Goal: Obtain resource: Download file/media

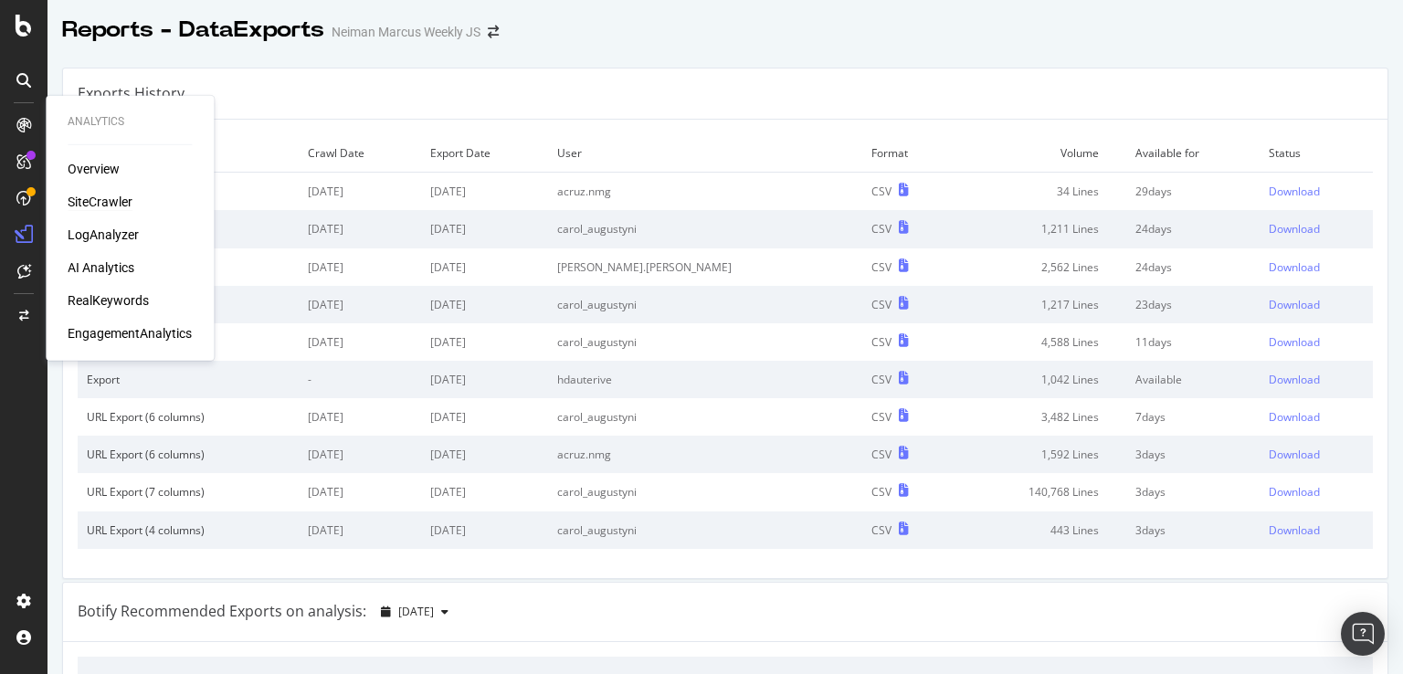
click at [89, 195] on div "SiteCrawler" at bounding box center [100, 202] width 65 height 18
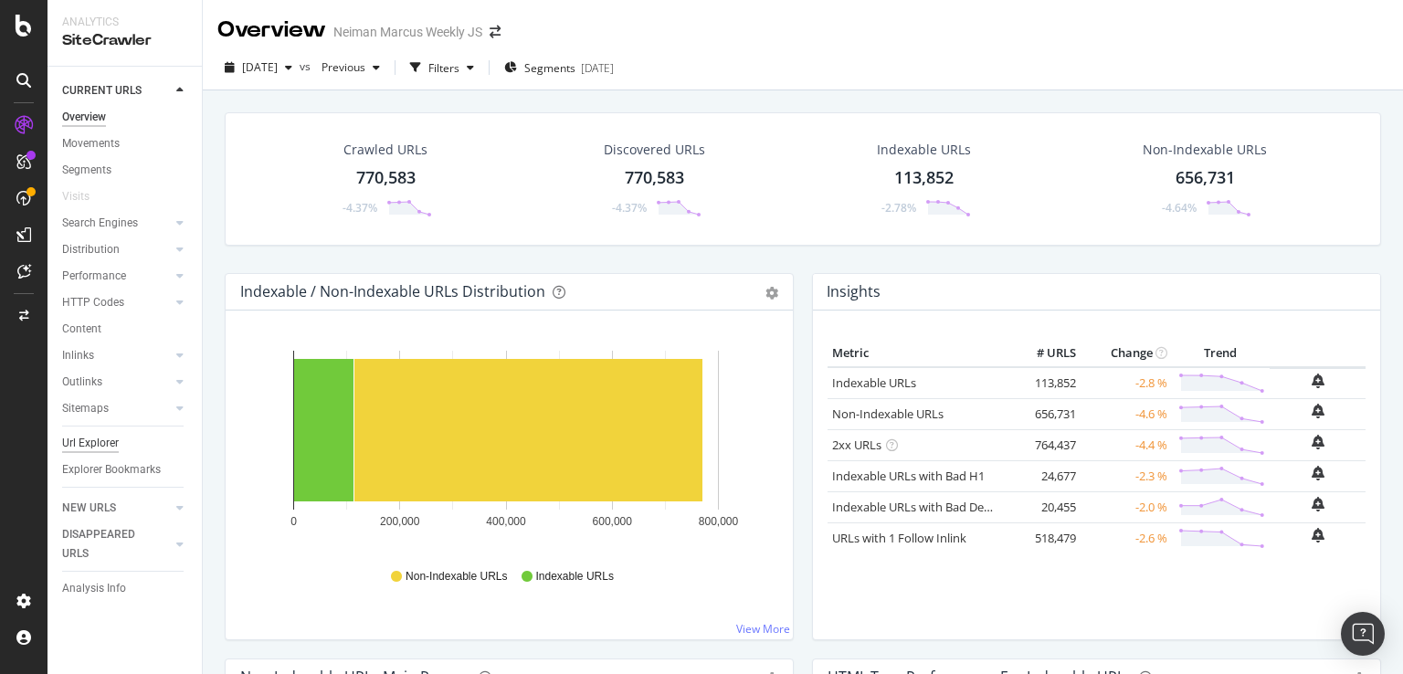
click at [92, 447] on div "Url Explorer" at bounding box center [90, 443] width 57 height 19
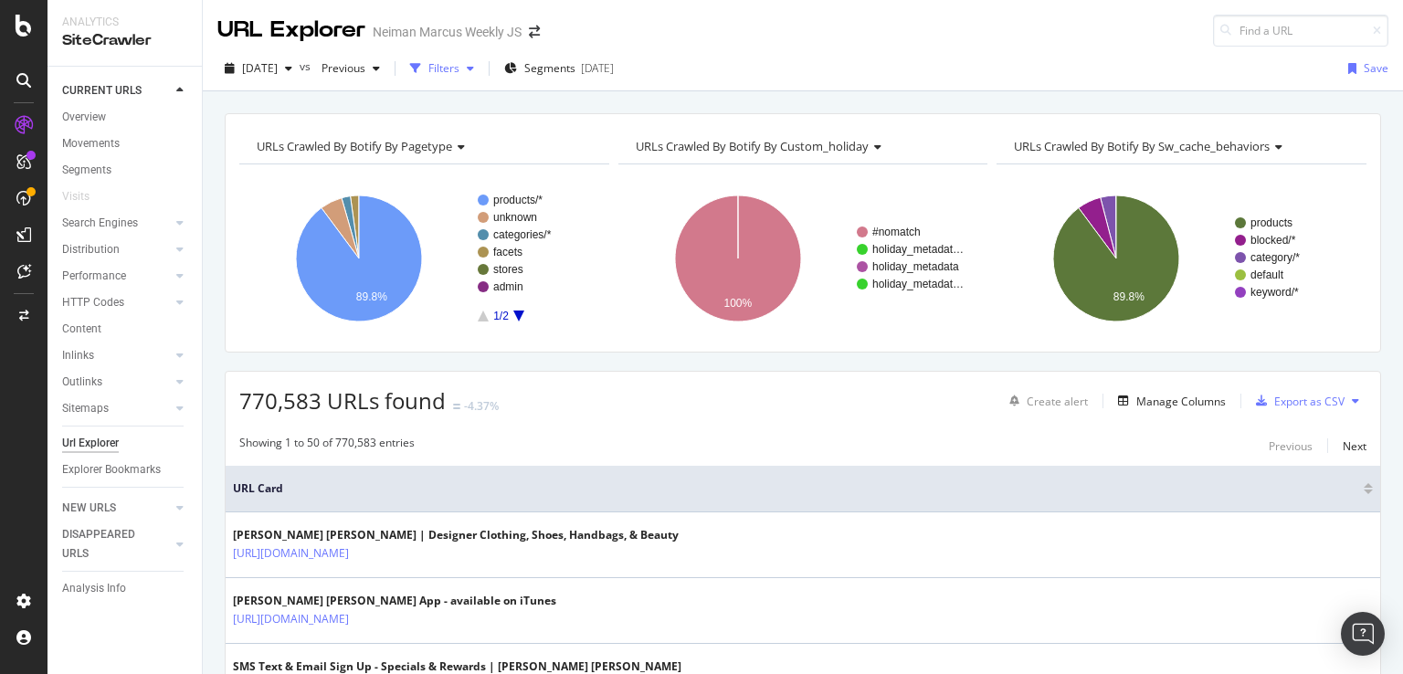
click at [459, 71] on div "Filters" at bounding box center [443, 68] width 31 height 16
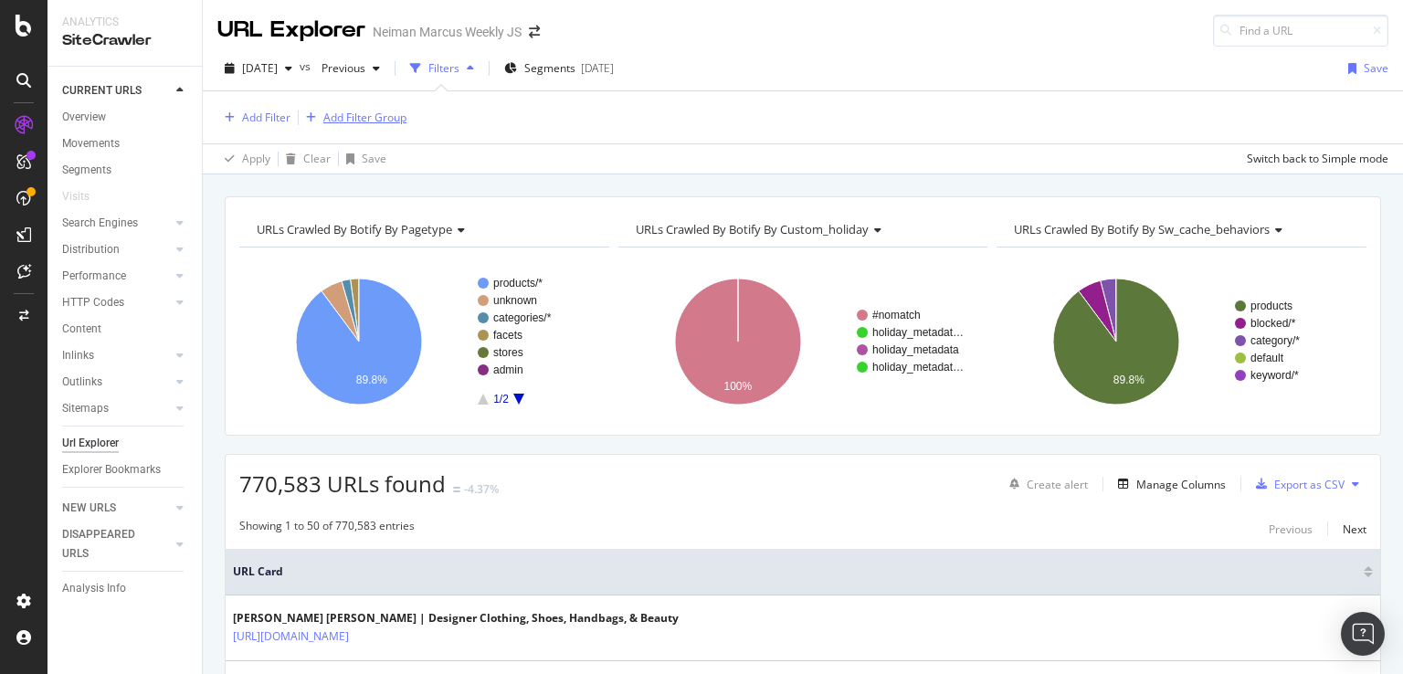
click at [373, 121] on div "Add Filter Group" at bounding box center [364, 118] width 83 height 16
click at [617, 182] on div "URL Explorer Neiman Marcus Weekly JS [DATE] vs Previous Filters Segments [DATE]…" at bounding box center [803, 337] width 1200 height 674
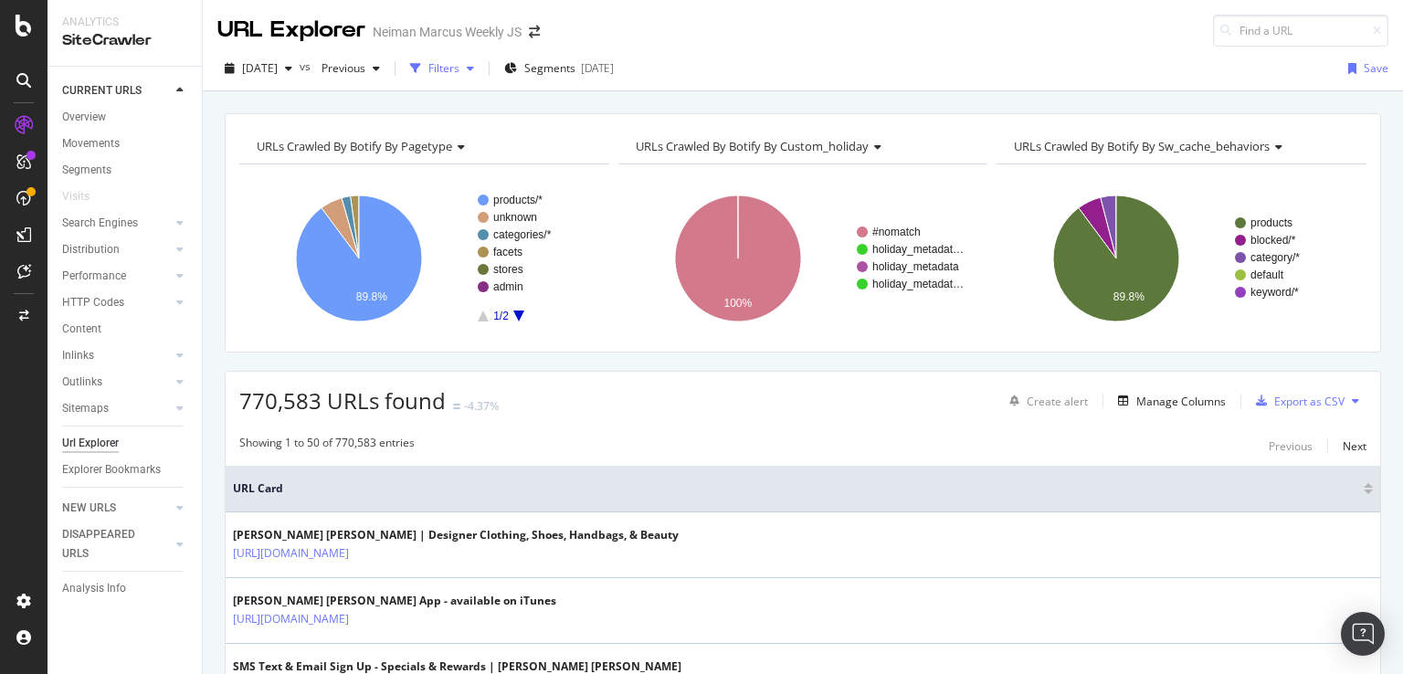
click at [481, 74] on div "Filters" at bounding box center [442, 68] width 79 height 27
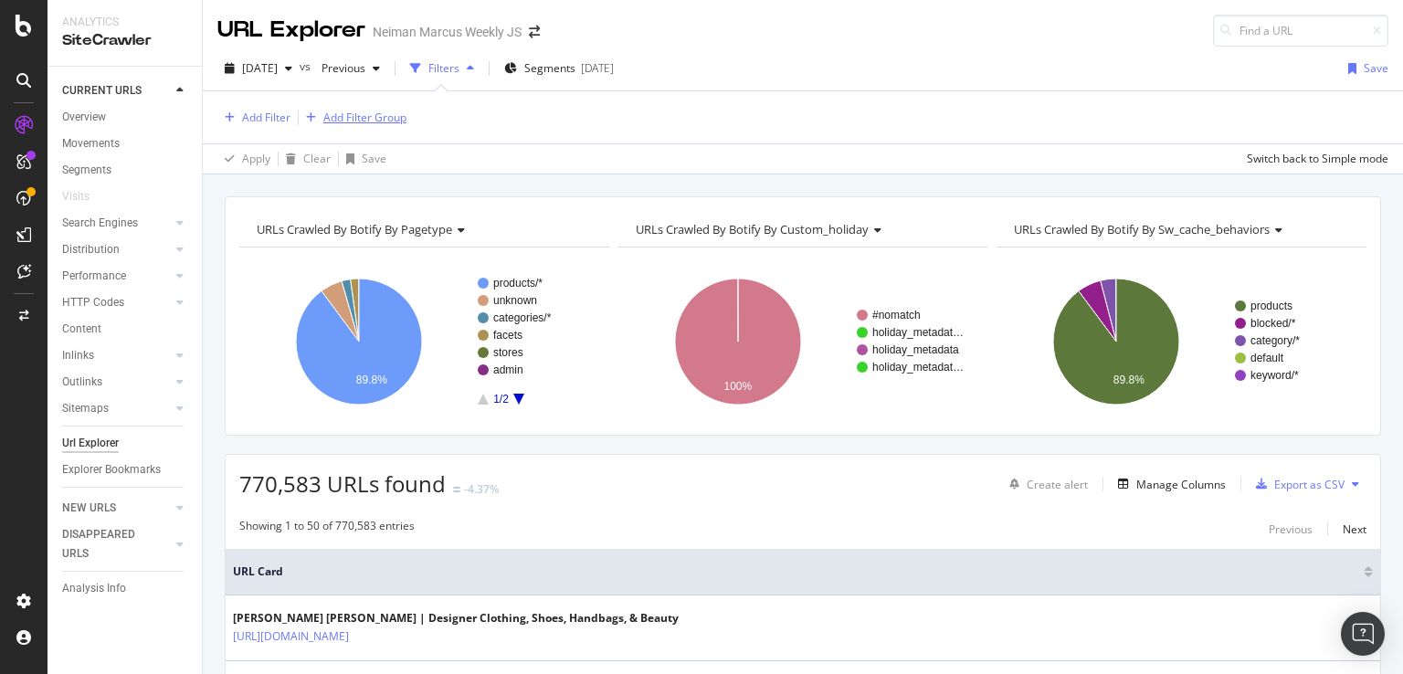
click at [383, 110] on div "Add Filter Group" at bounding box center [364, 118] width 83 height 16
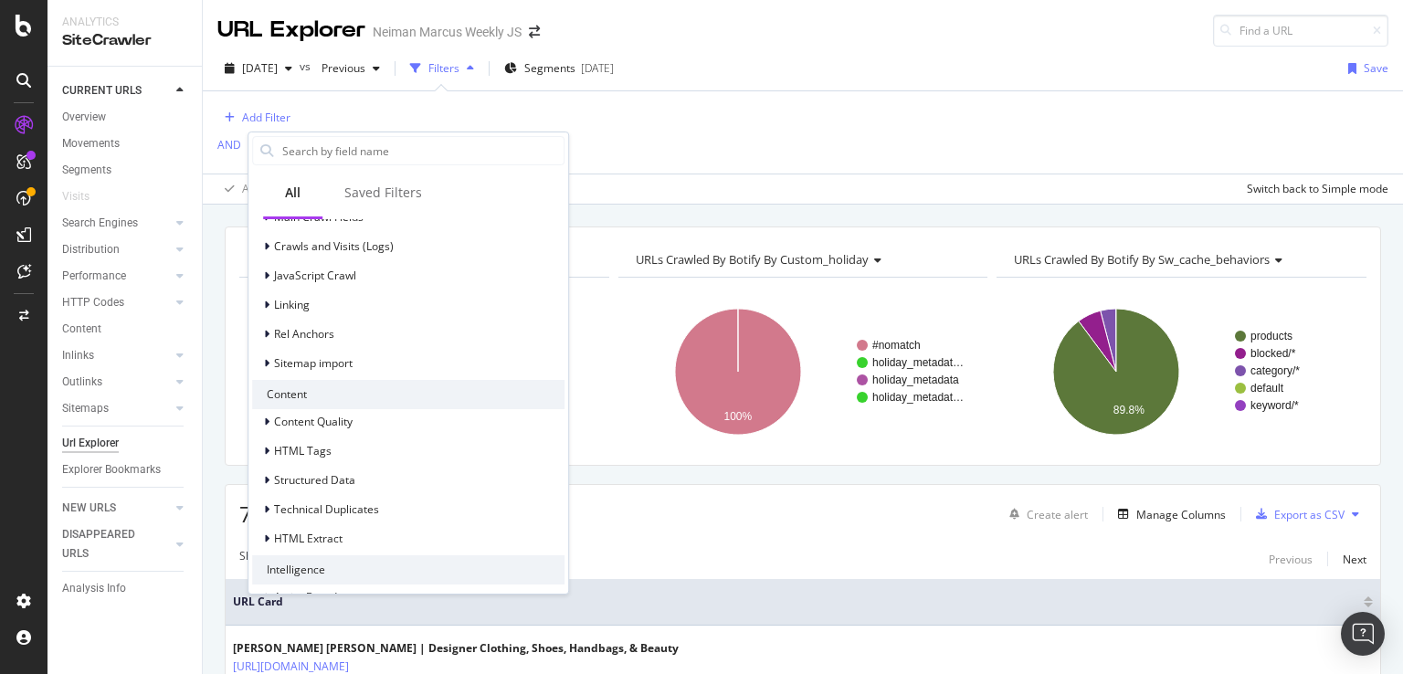
scroll to position [627, 0]
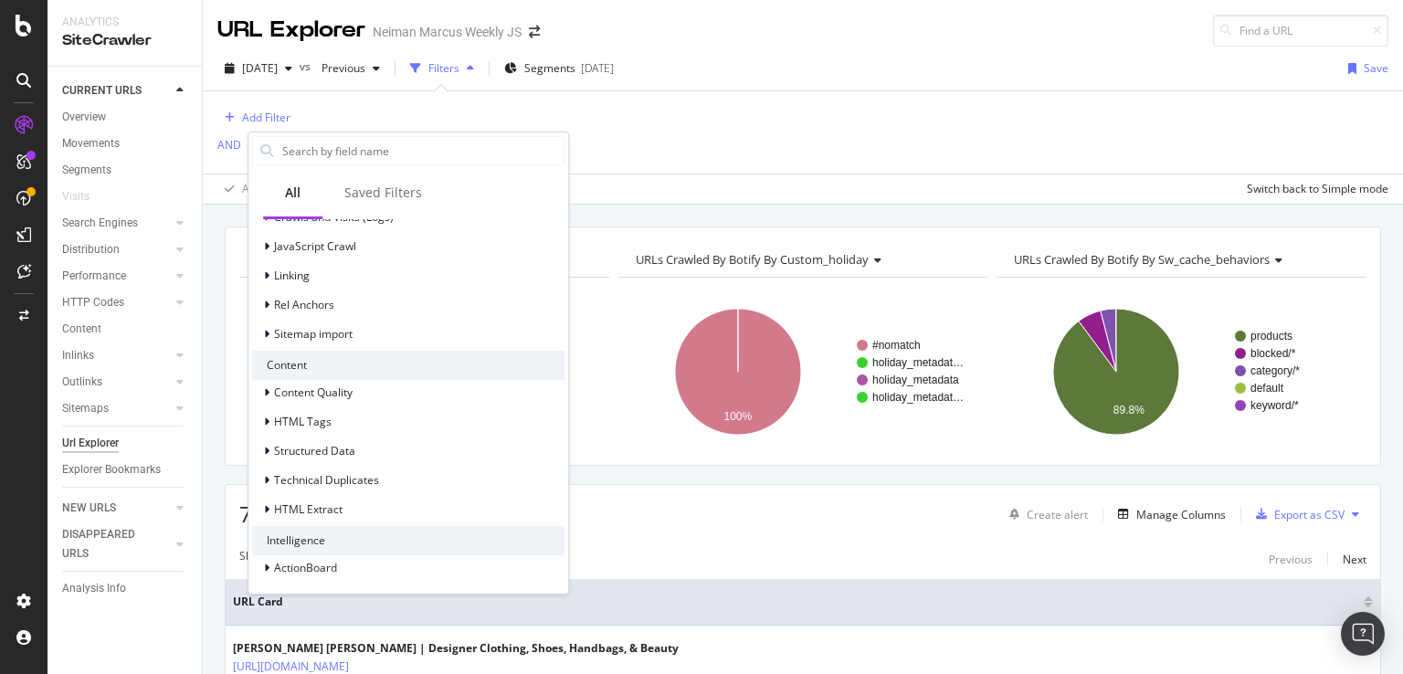
click at [1015, 142] on div "Add Filter AND Add Filter" at bounding box center [802, 132] width 1171 height 82
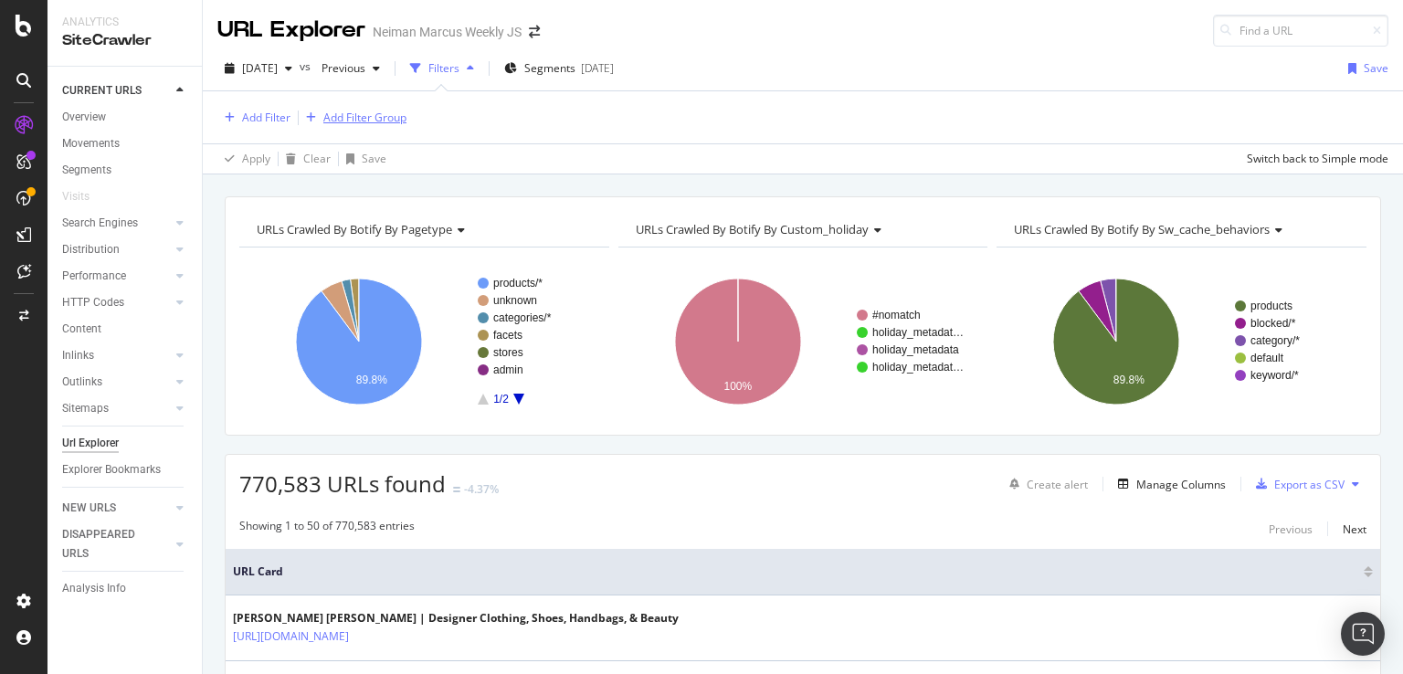
click at [314, 116] on icon "button" at bounding box center [311, 117] width 10 height 11
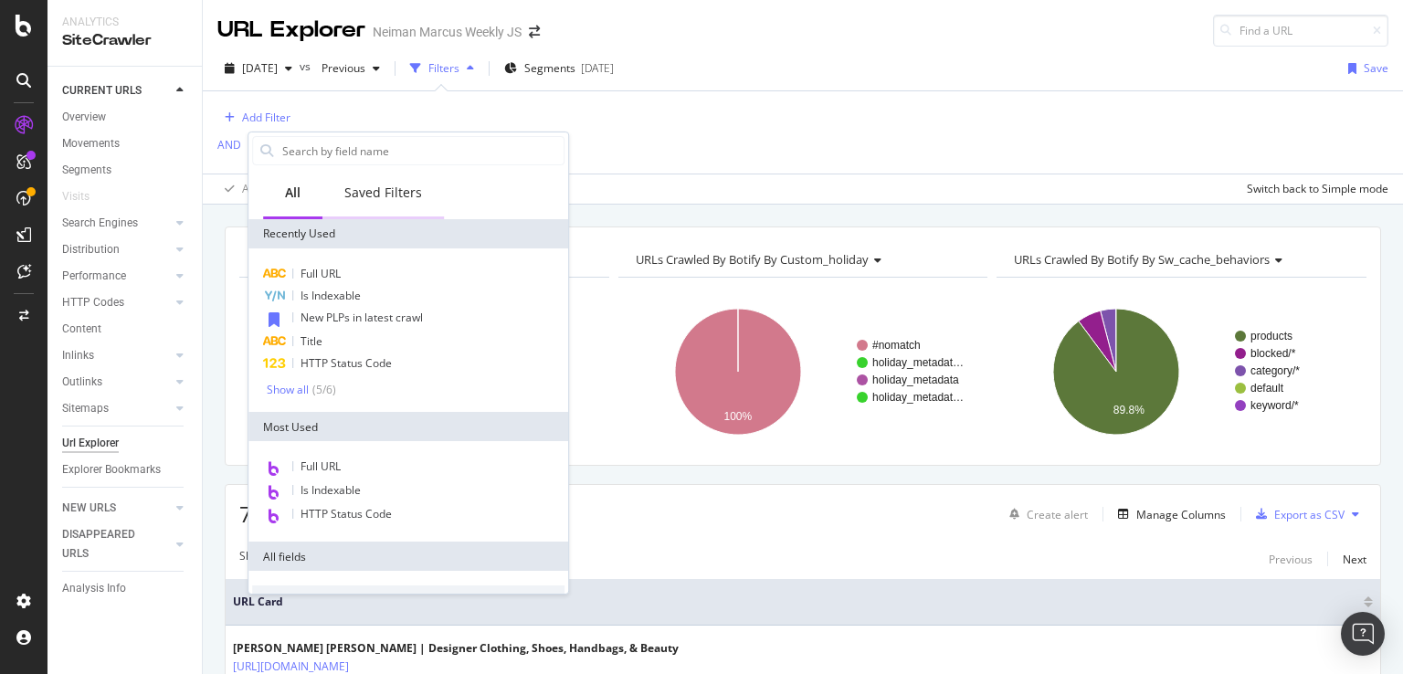
click at [358, 185] on div "Saved Filters" at bounding box center [383, 193] width 78 height 18
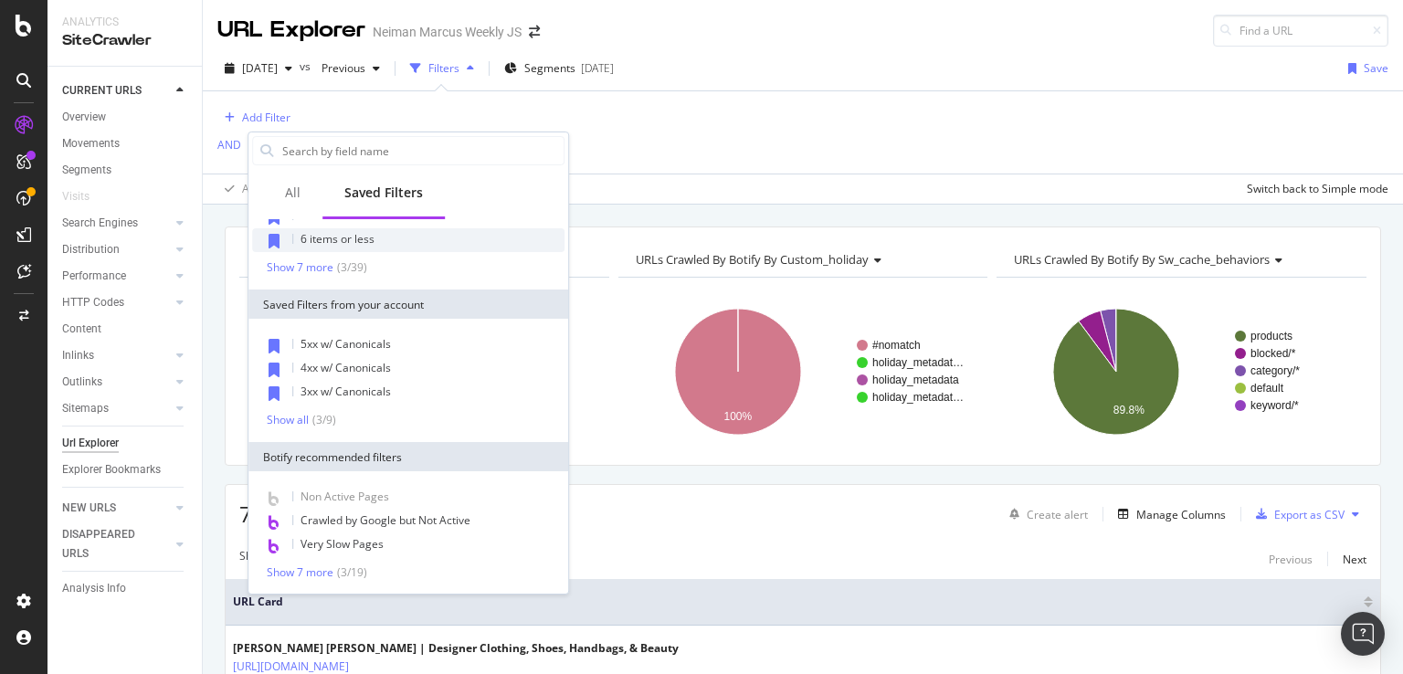
scroll to position [0, 0]
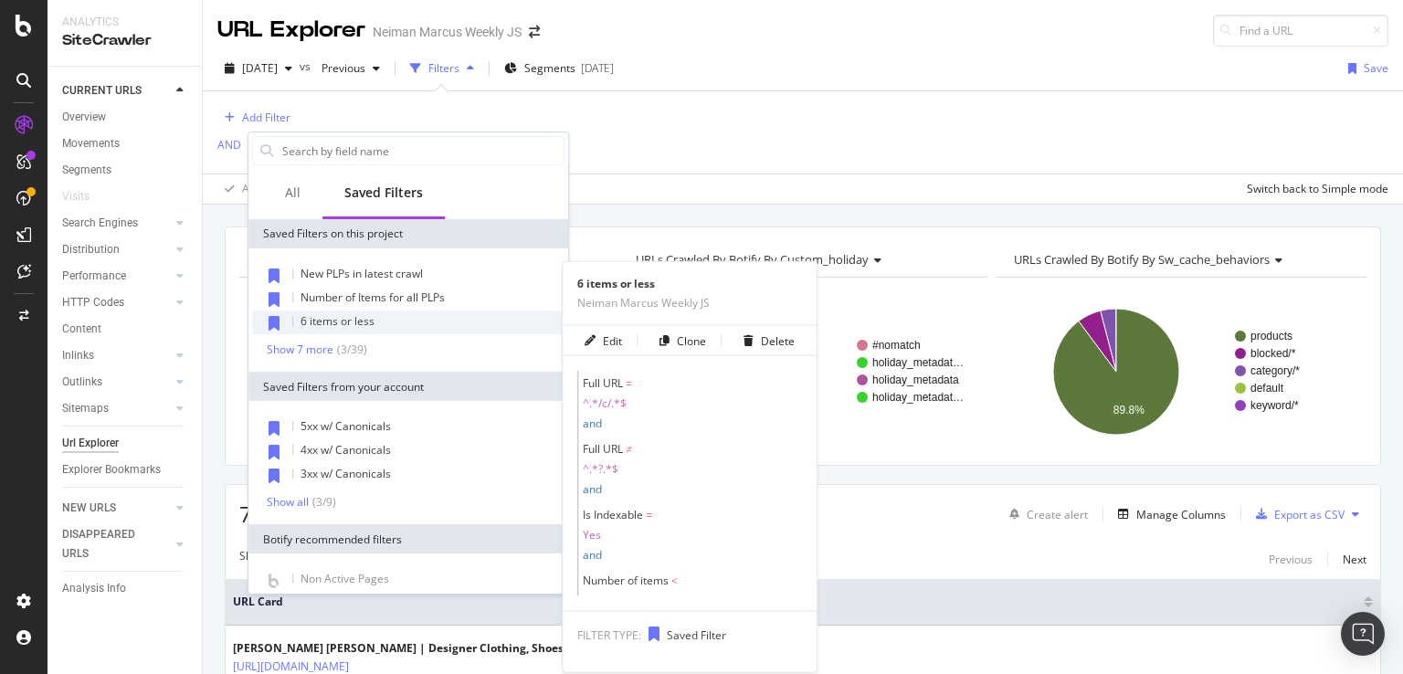
click at [346, 319] on span "6 items or less" at bounding box center [338, 321] width 74 height 16
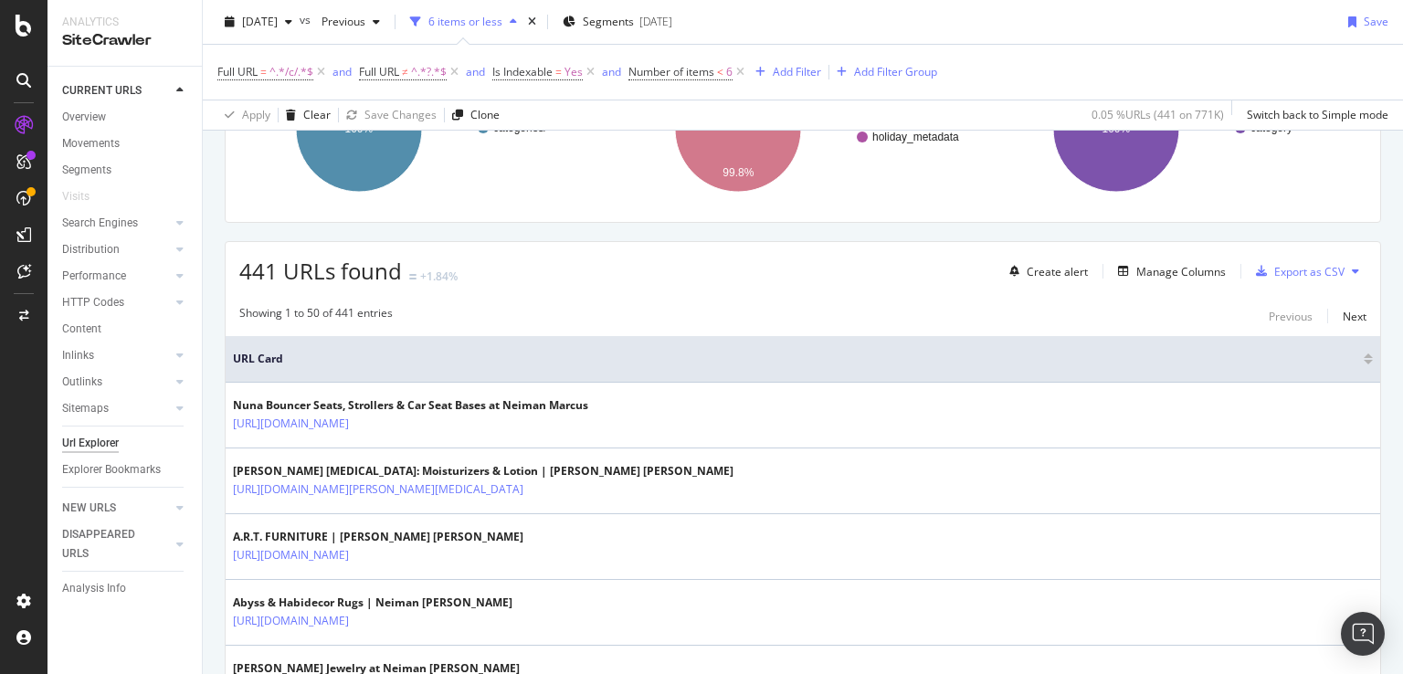
scroll to position [212, 0]
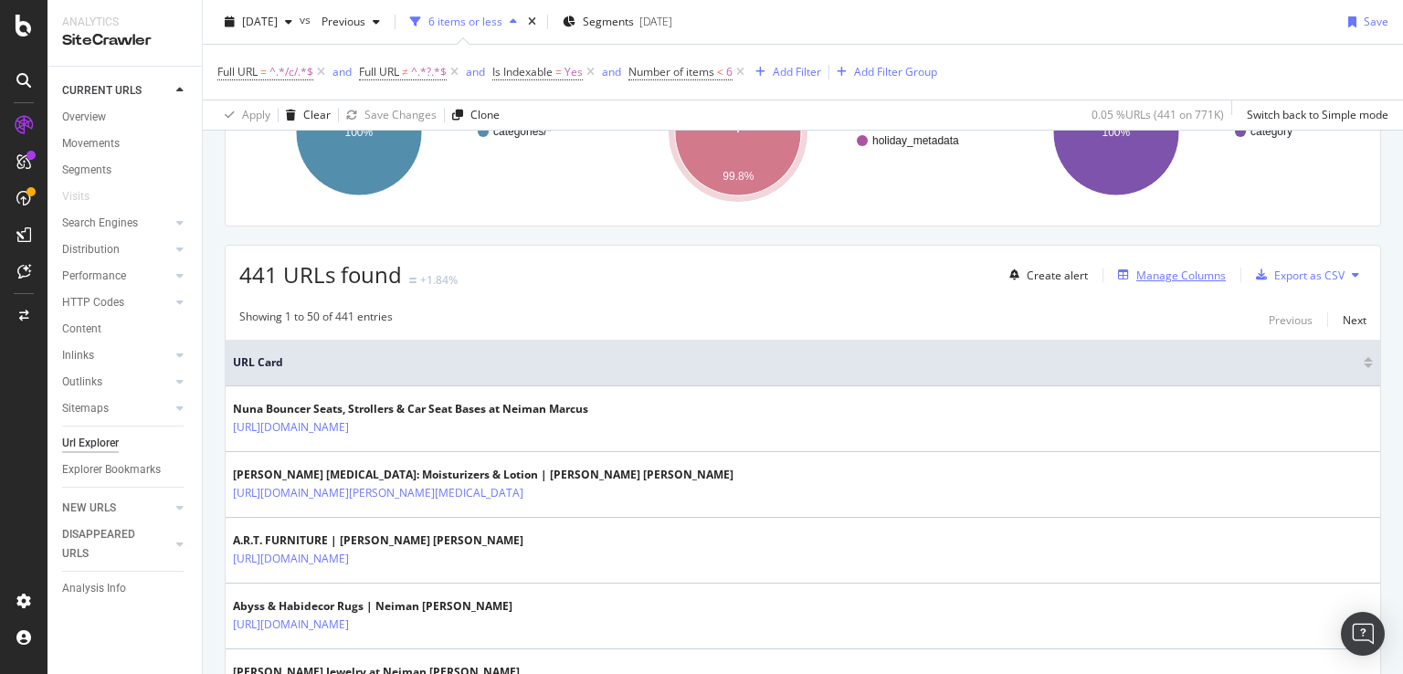
click at [1188, 265] on div "Manage Columns" at bounding box center [1168, 275] width 115 height 20
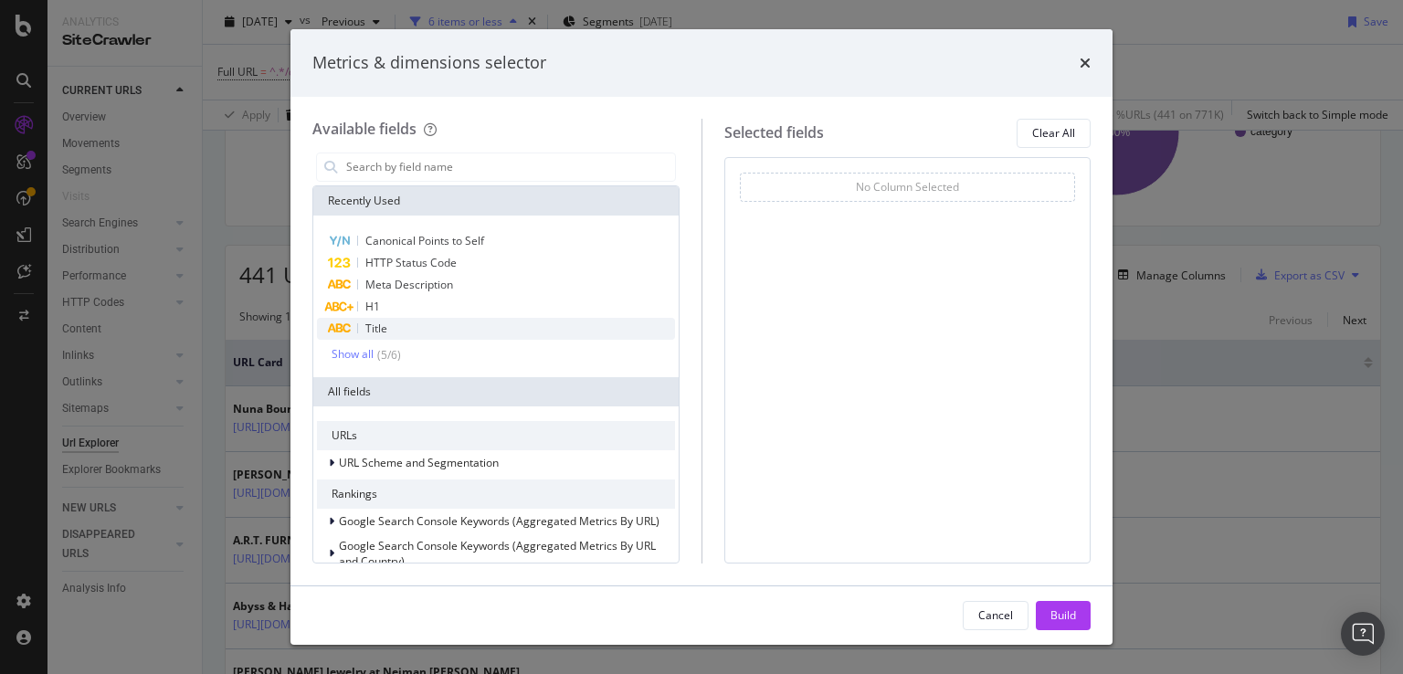
click at [505, 331] on div "Title" at bounding box center [496, 329] width 358 height 22
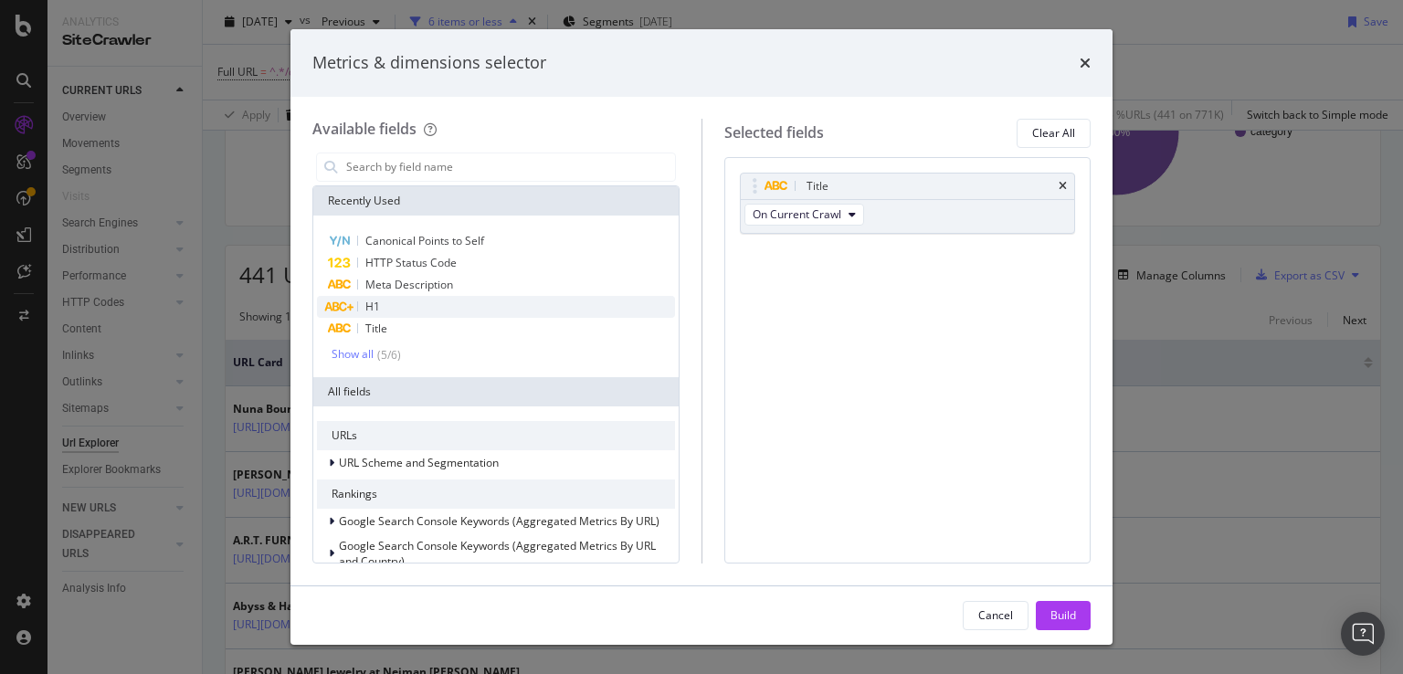
click at [500, 308] on div "H1" at bounding box center [496, 307] width 358 height 22
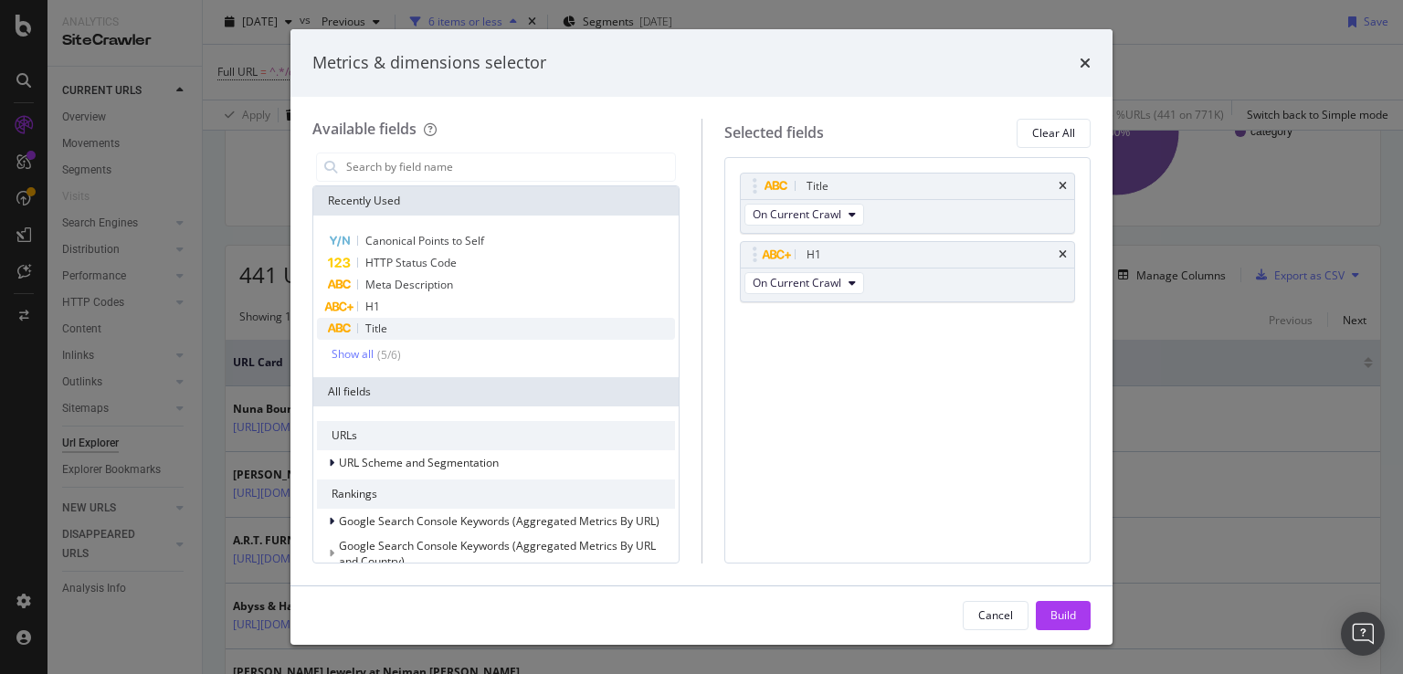
scroll to position [4, 0]
click at [360, 354] on div "Show all" at bounding box center [353, 350] width 42 height 13
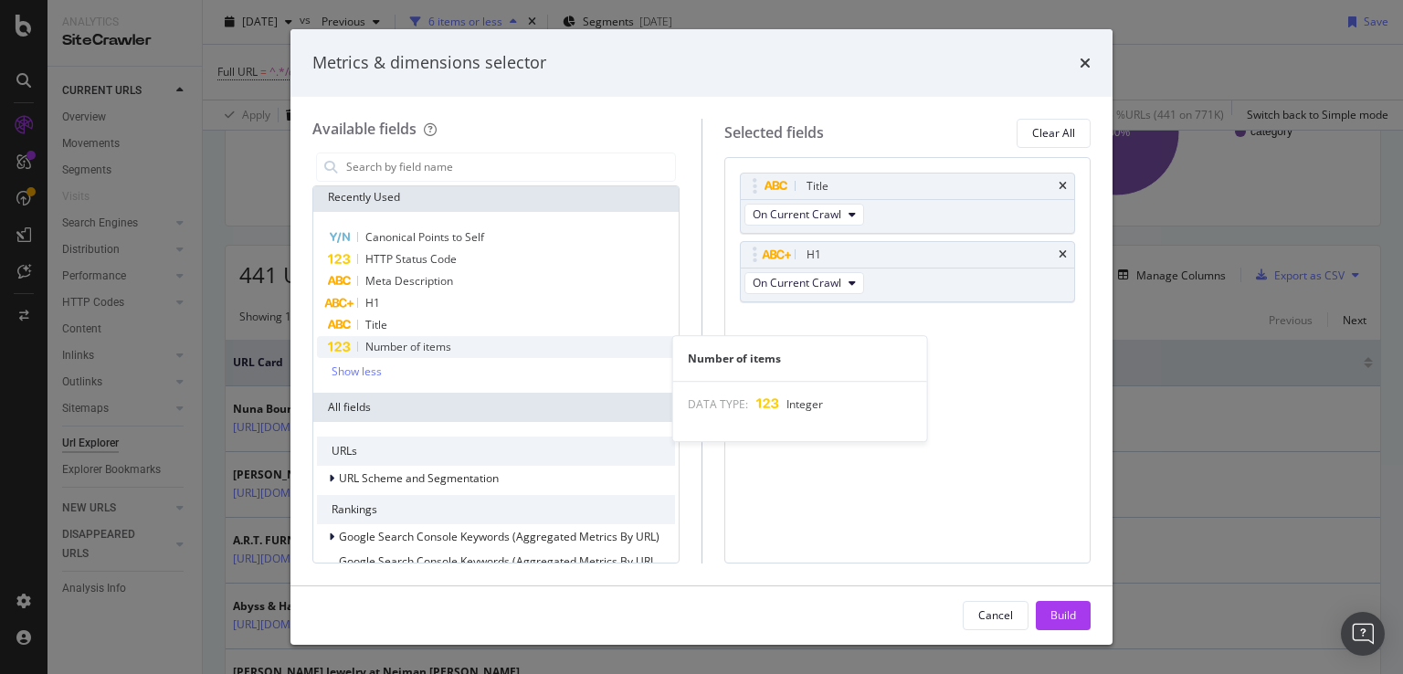
click at [394, 354] on div "Number of items" at bounding box center [496, 347] width 358 height 22
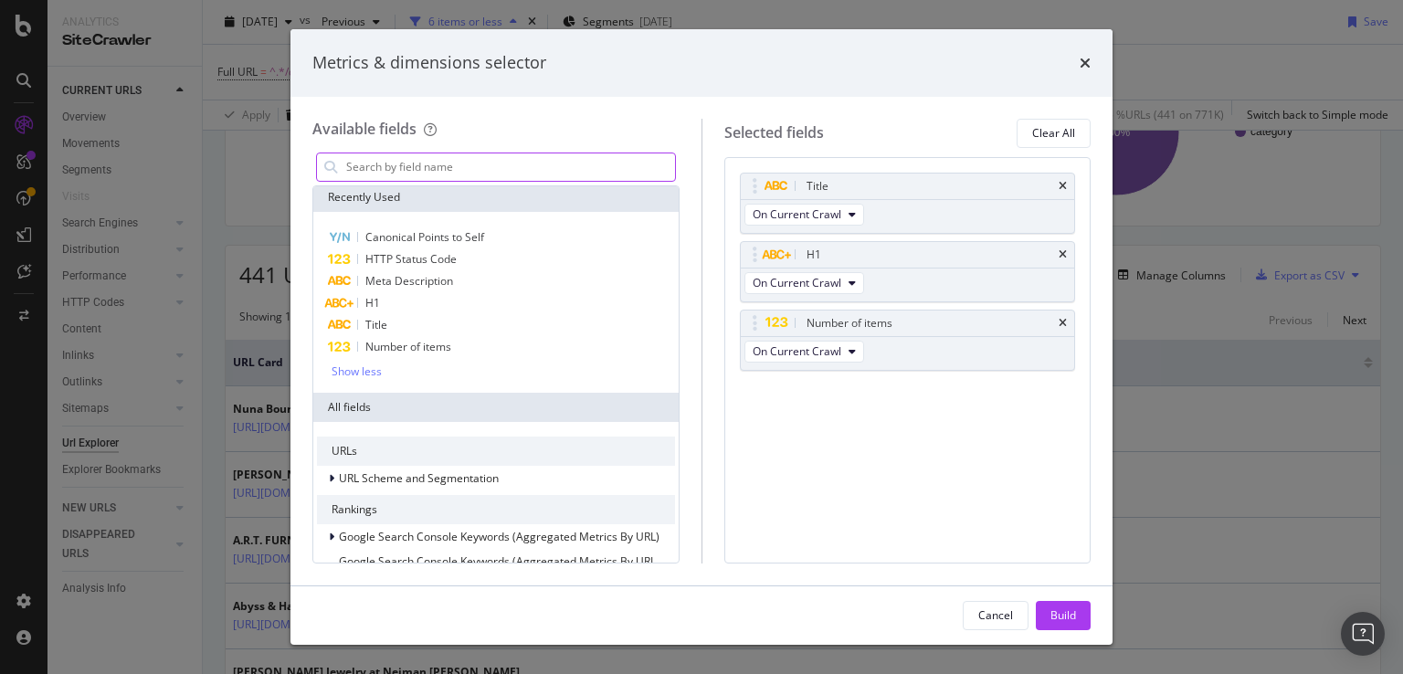
click at [470, 174] on input "modal" at bounding box center [509, 166] width 331 height 27
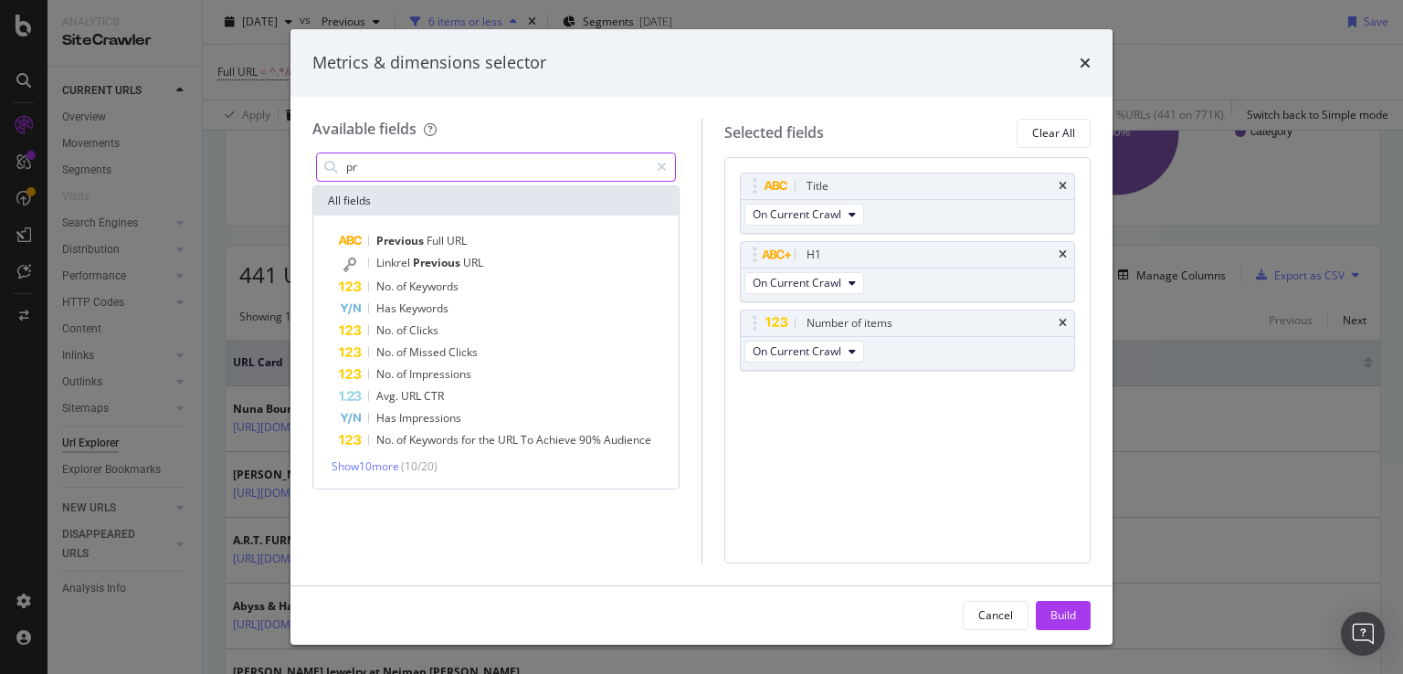
type input "p"
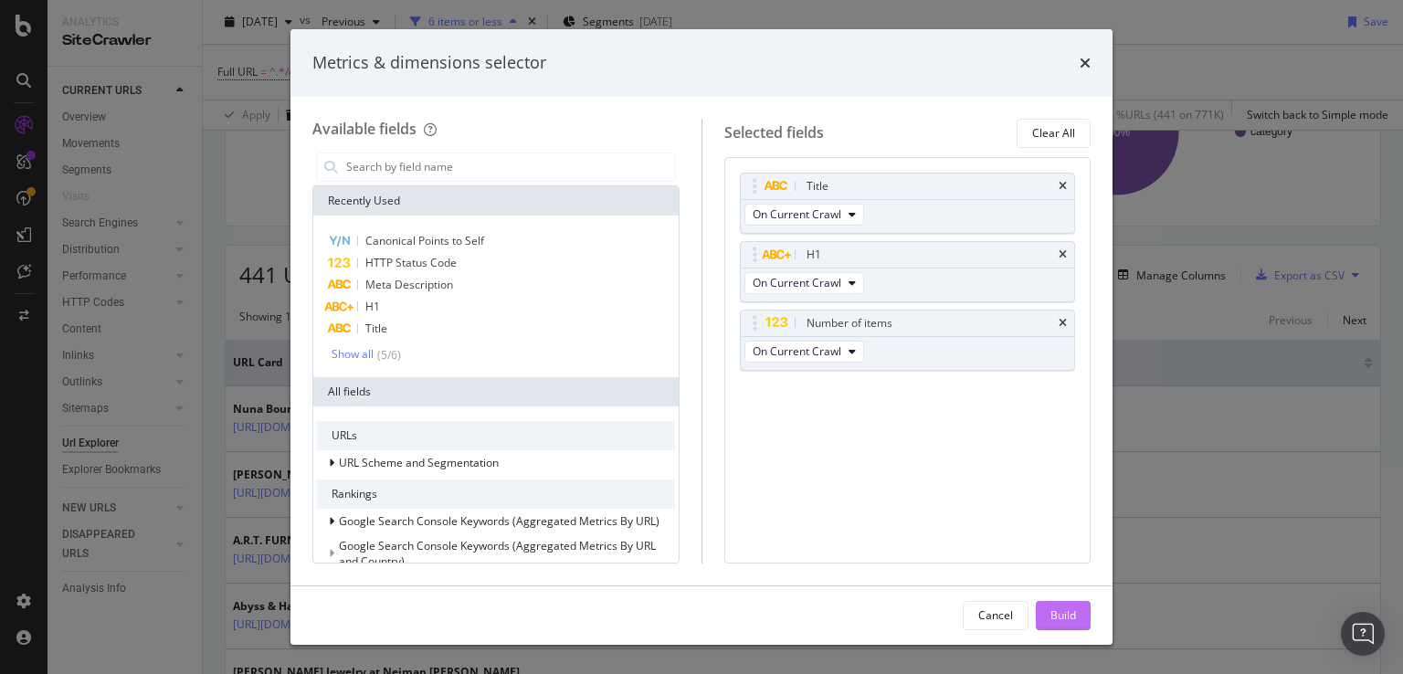
click at [1074, 619] on div "Build" at bounding box center [1064, 615] width 26 height 16
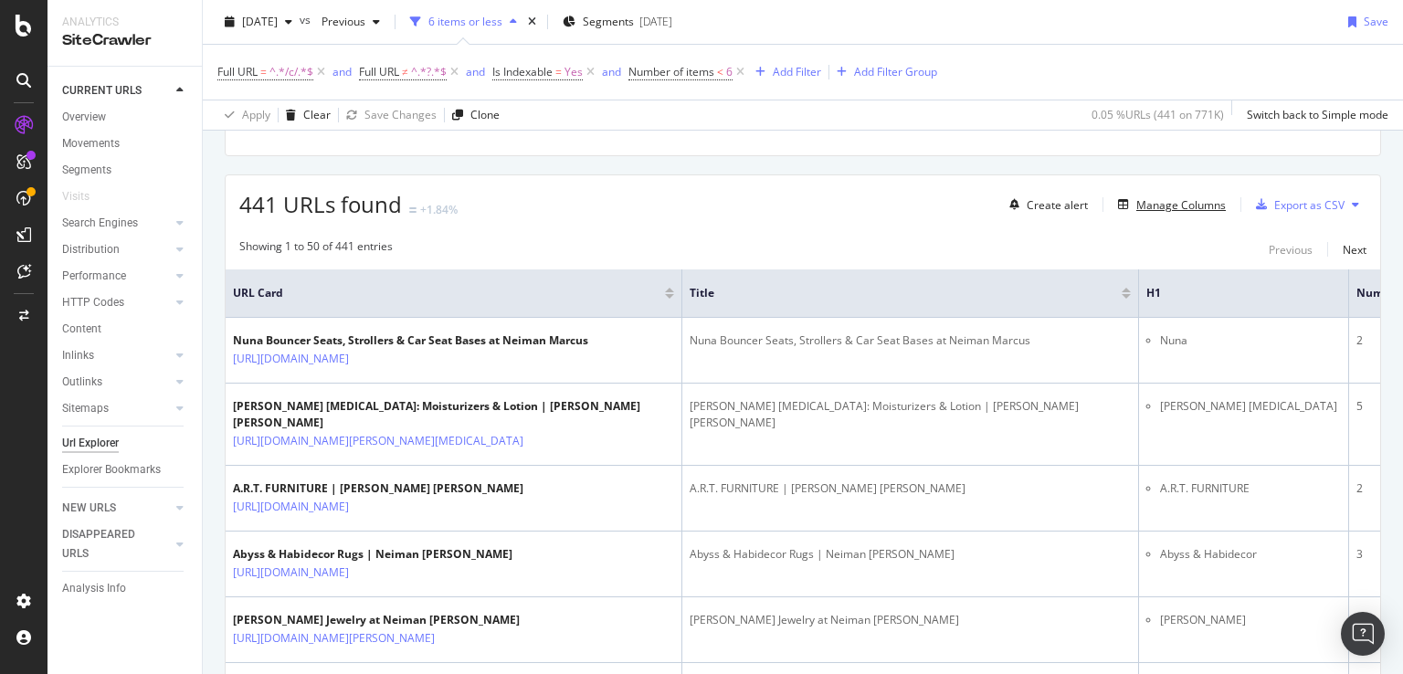
scroll to position [283, 0]
click at [1301, 201] on div "Export as CSV" at bounding box center [1309, 204] width 70 height 16
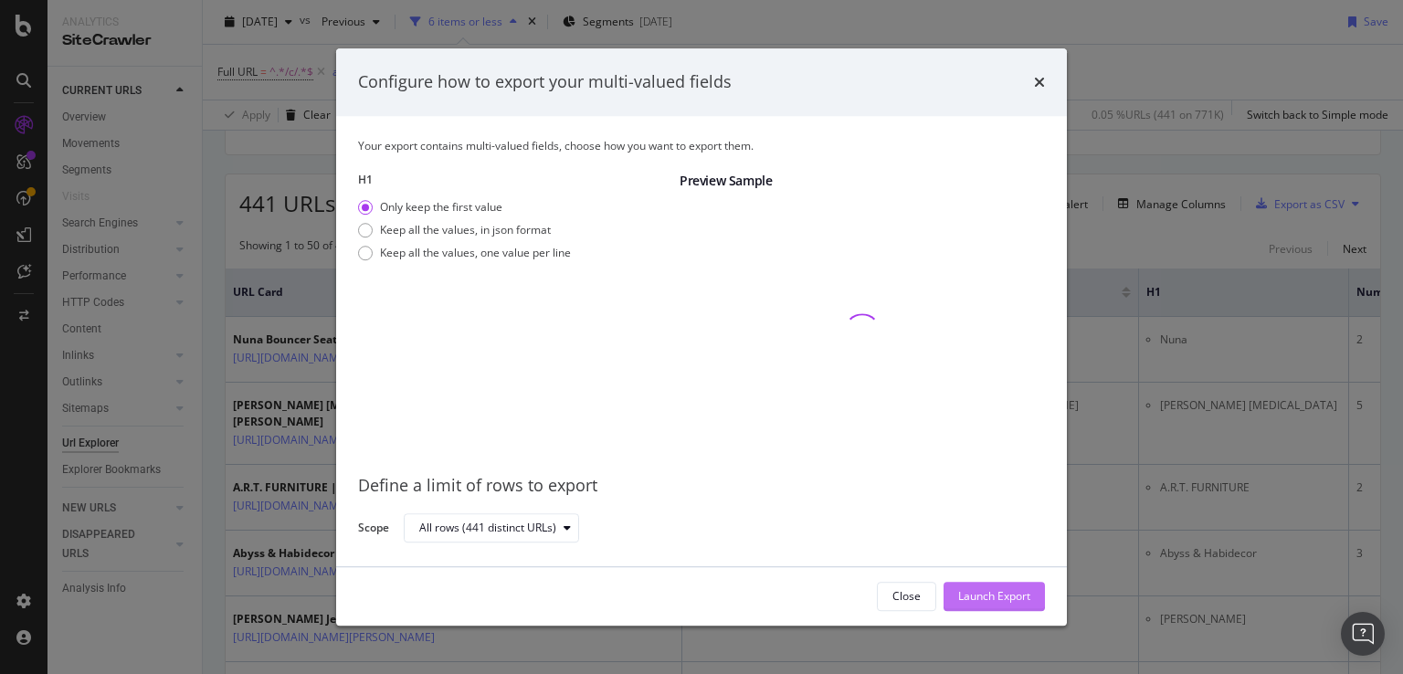
click at [984, 591] on div "Launch Export" at bounding box center [994, 596] width 72 height 16
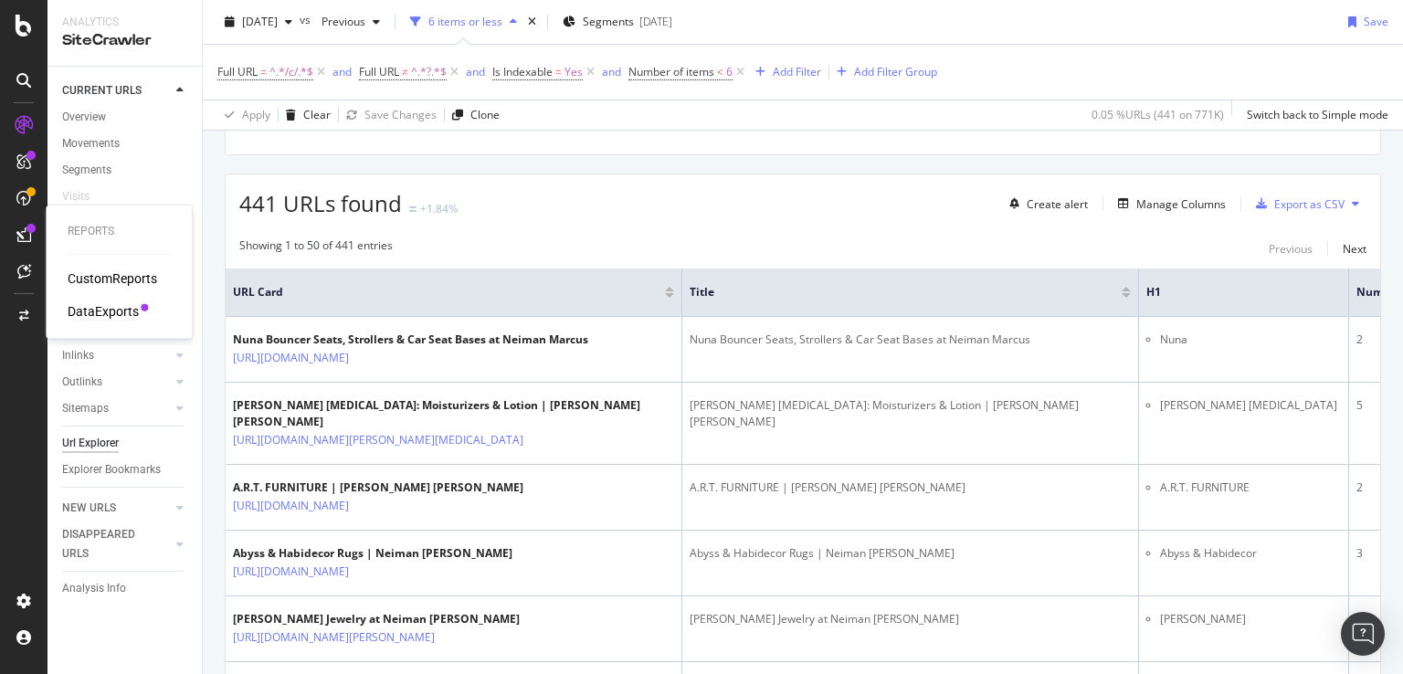
click at [110, 311] on div "DataExports" at bounding box center [103, 311] width 71 height 18
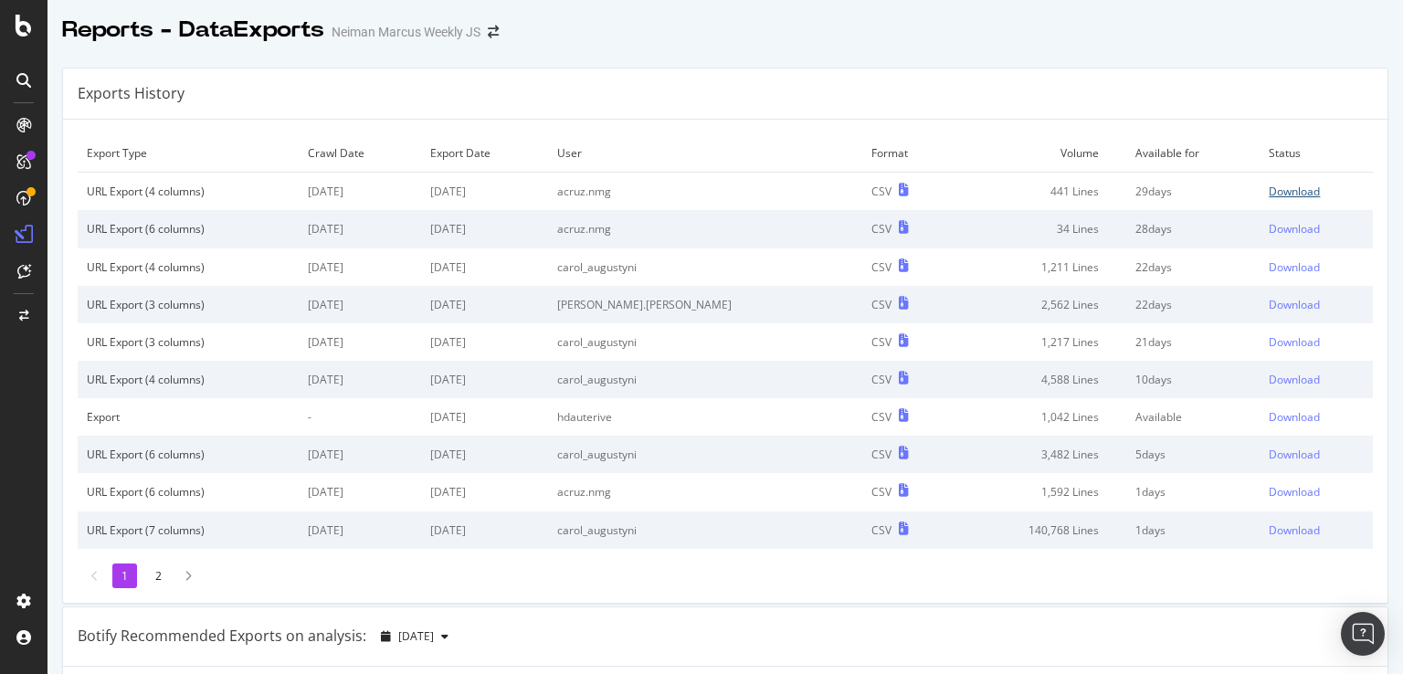
click at [1269, 191] on div "Download" at bounding box center [1294, 192] width 51 height 16
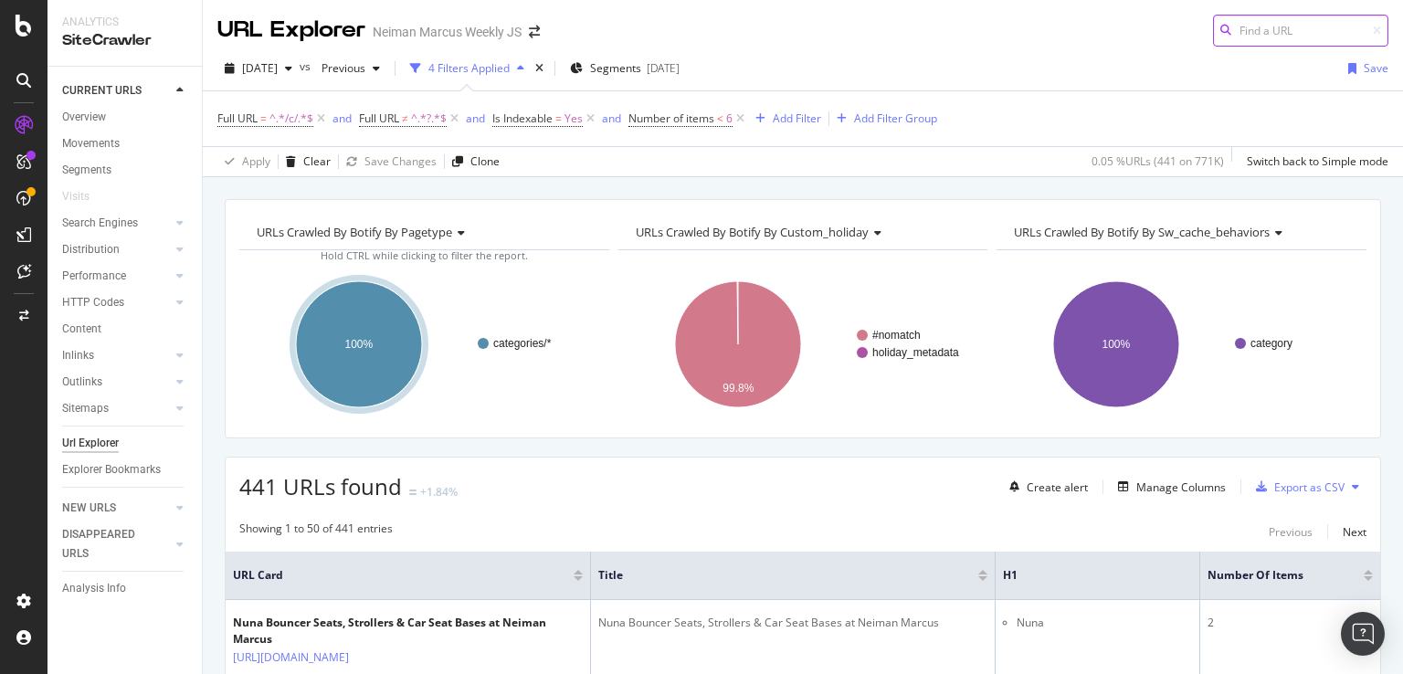
scroll to position [227, 0]
